Goal: Task Accomplishment & Management: Complete application form

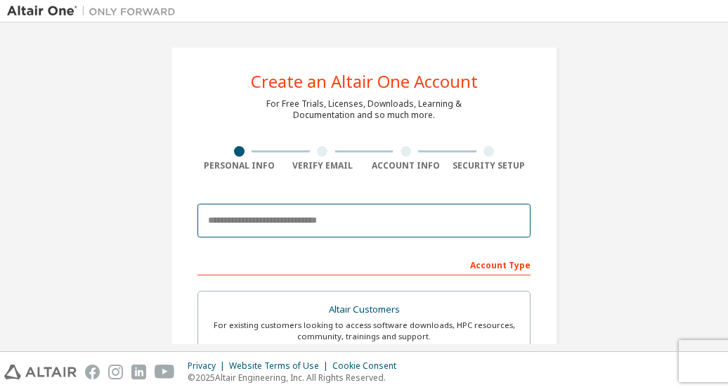
click at [254, 212] on input "email" at bounding box center [364, 221] width 333 height 34
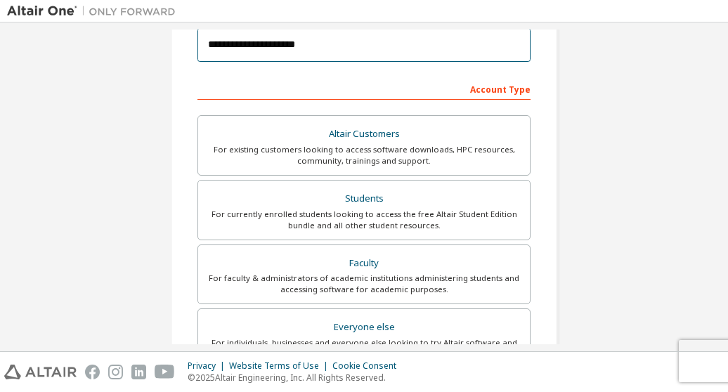
scroll to position [195, 0]
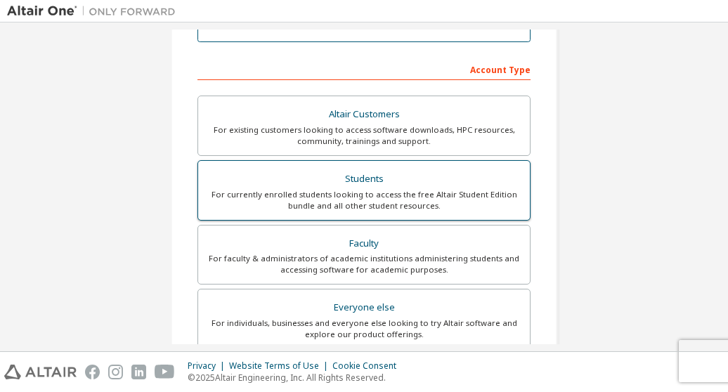
type input "**********"
click at [309, 191] on div "For currently enrolled students looking to access the free Altair Student Editi…" at bounding box center [364, 200] width 315 height 22
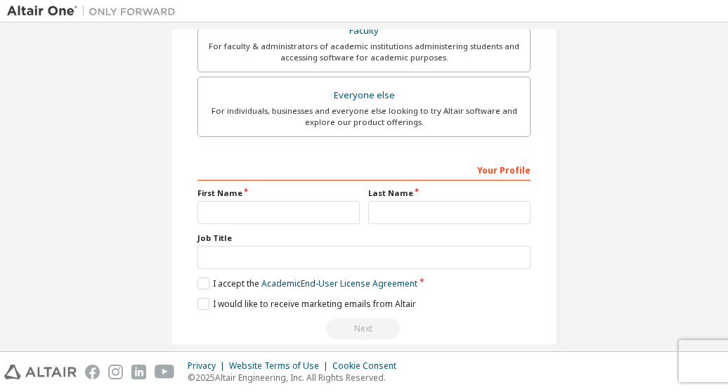
scroll to position [463, 0]
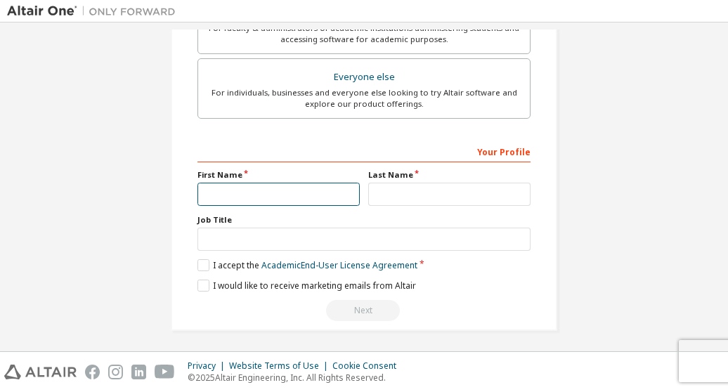
click at [264, 195] on input "text" at bounding box center [279, 194] width 162 height 23
type input "******"
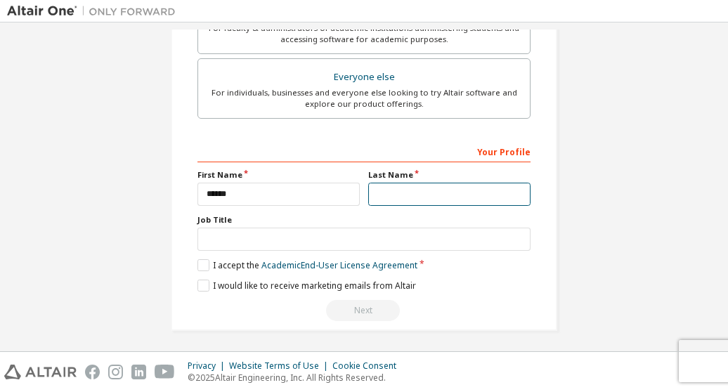
click at [387, 192] on input "text" at bounding box center [449, 194] width 162 height 23
type input "**********"
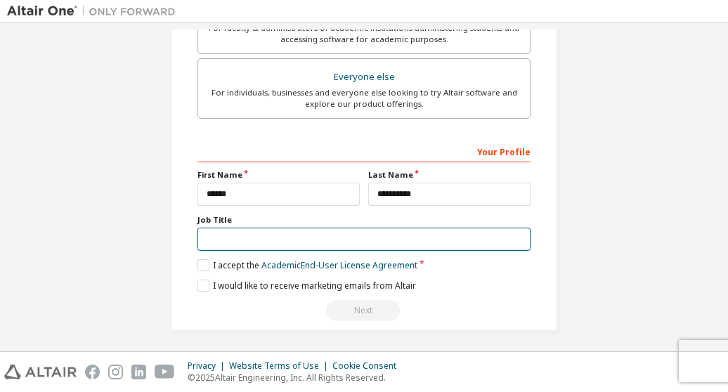
click at [322, 236] on input "text" at bounding box center [364, 239] width 333 height 23
type input "*******"
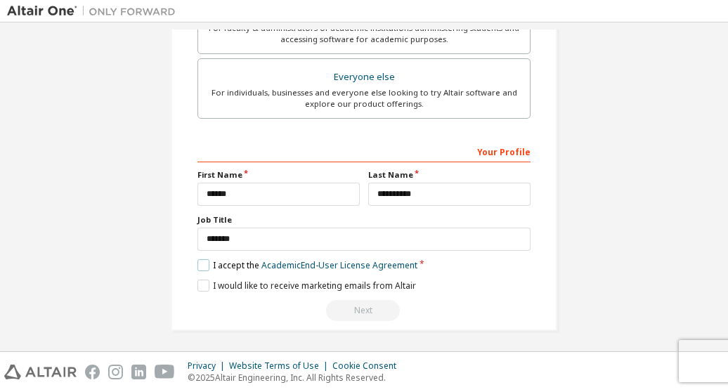
click at [198, 267] on label "I accept the Academic End-User License Agreement" at bounding box center [308, 265] width 220 height 12
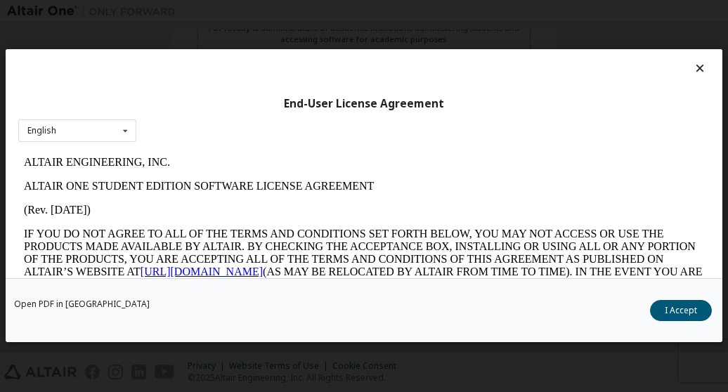
scroll to position [0, 0]
click at [684, 311] on button "I Accept" at bounding box center [681, 311] width 62 height 21
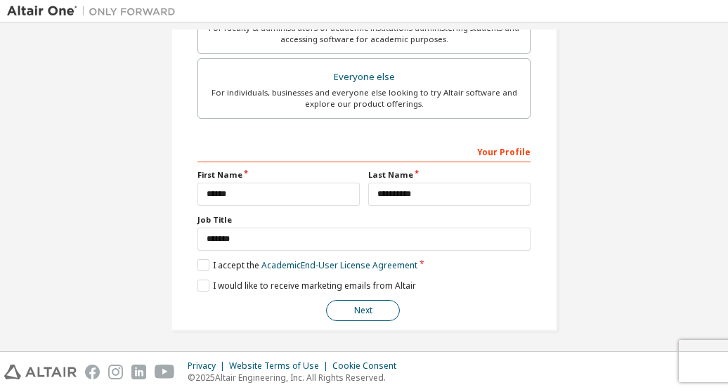
click at [351, 310] on button "Next" at bounding box center [363, 310] width 74 height 21
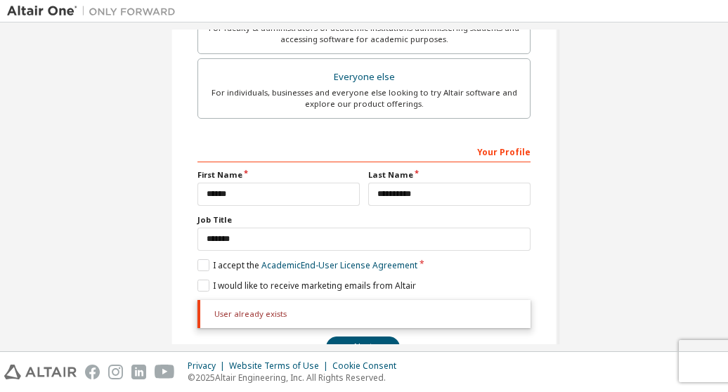
scroll to position [498, 0]
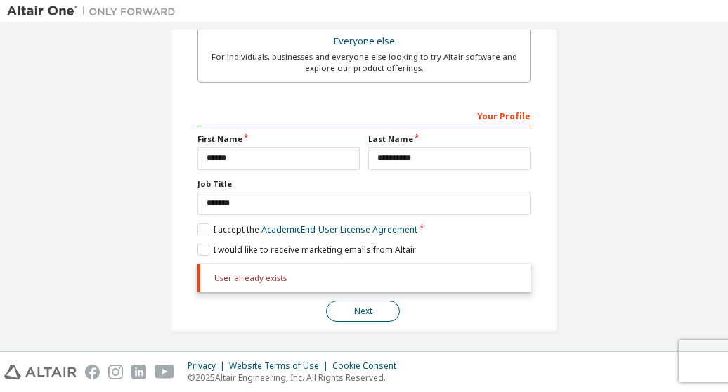
click at [383, 304] on button "Next" at bounding box center [363, 311] width 74 height 21
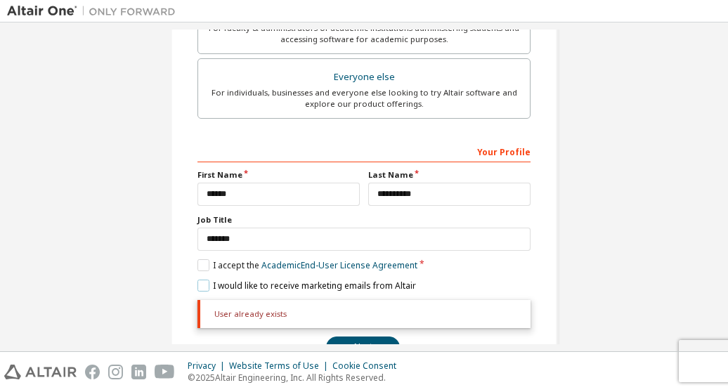
click at [201, 284] on label "I would like to receive marketing emails from Altair" at bounding box center [307, 286] width 219 height 12
click at [205, 283] on label "I would like to receive marketing emails from Altair" at bounding box center [307, 286] width 219 height 12
click at [344, 338] on button "Next" at bounding box center [363, 347] width 74 height 21
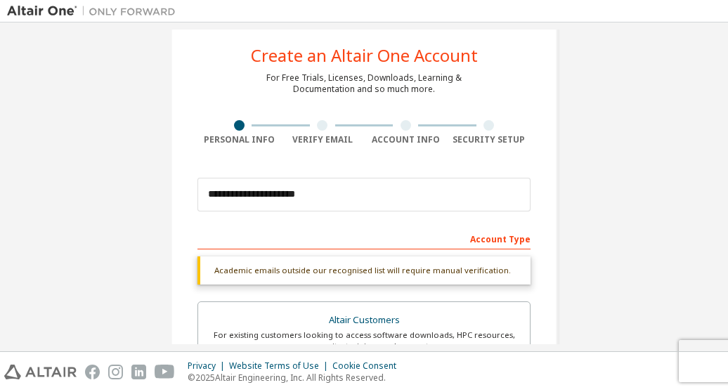
scroll to position [25, 0]
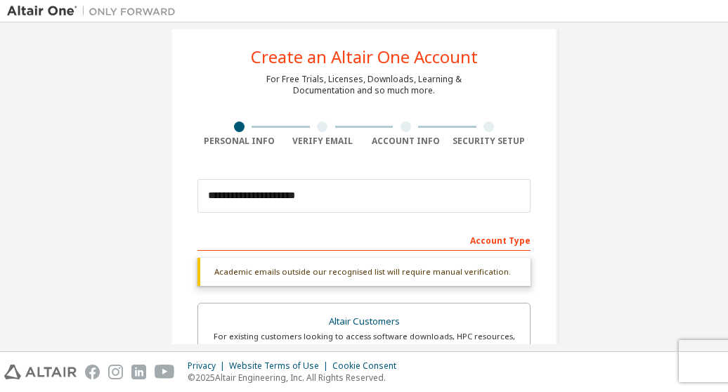
click at [466, 283] on div "Academic emails outside our recognised list will require manual verification." at bounding box center [364, 272] width 333 height 28
click at [503, 240] on div "Account Type" at bounding box center [364, 239] width 333 height 22
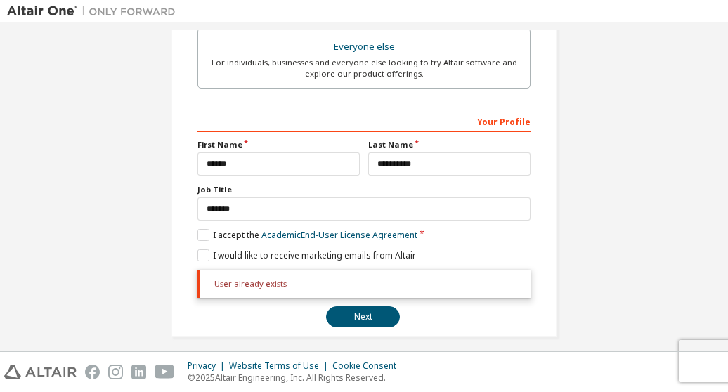
scroll to position [494, 0]
click at [351, 316] on button "Next" at bounding box center [363, 316] width 74 height 21
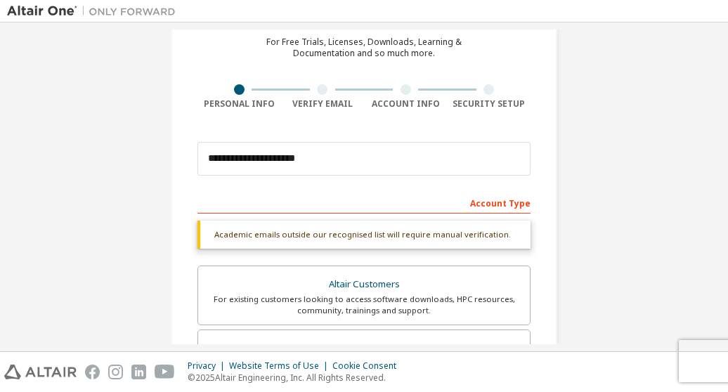
scroll to position [63, 0]
click at [479, 202] on div "Account Type" at bounding box center [364, 201] width 333 height 22
